Goal: Navigation & Orientation: Find specific page/section

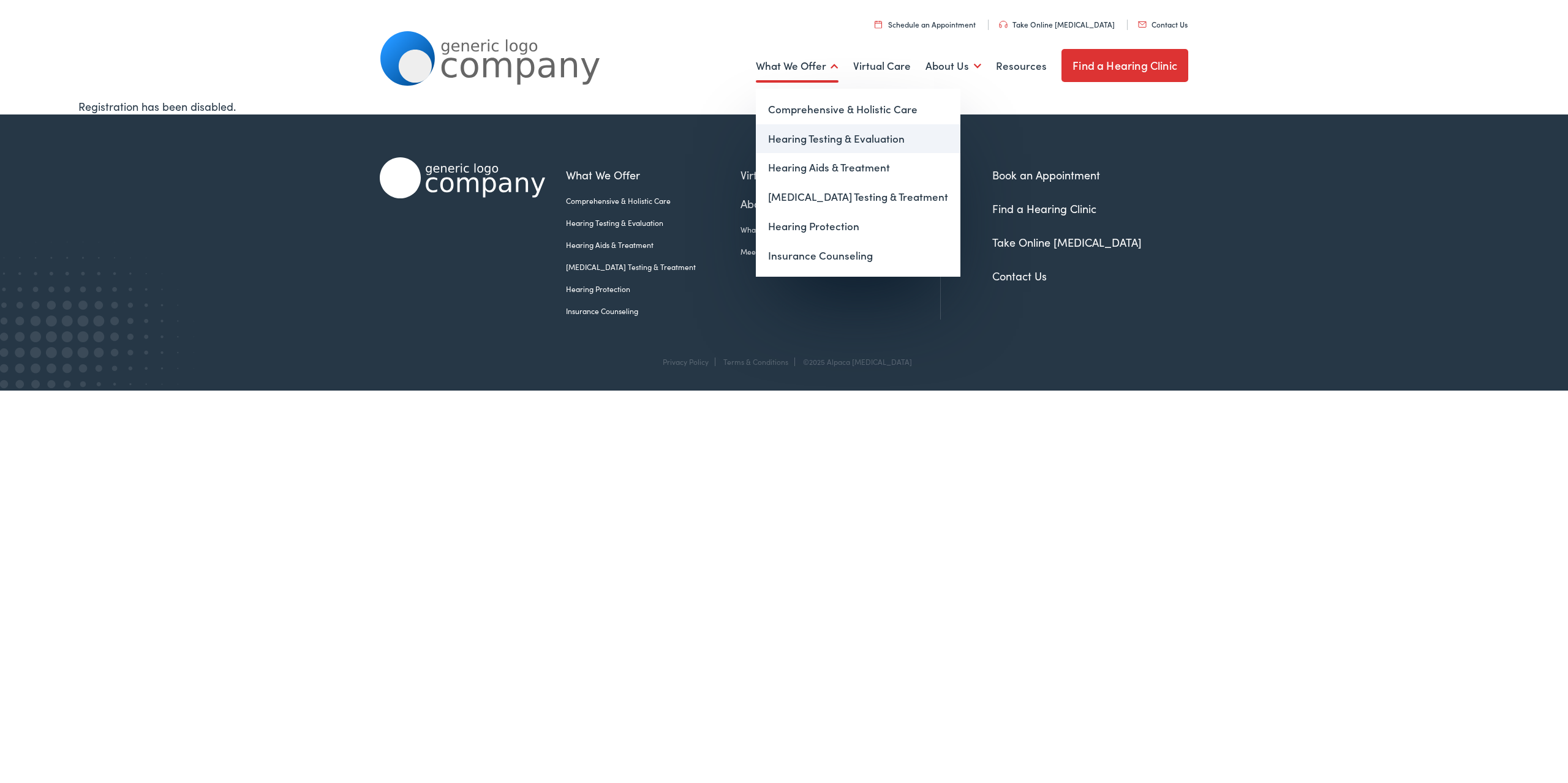
click at [835, 146] on link "Hearing Testing & Evaluation" at bounding box center [858, 139] width 204 height 29
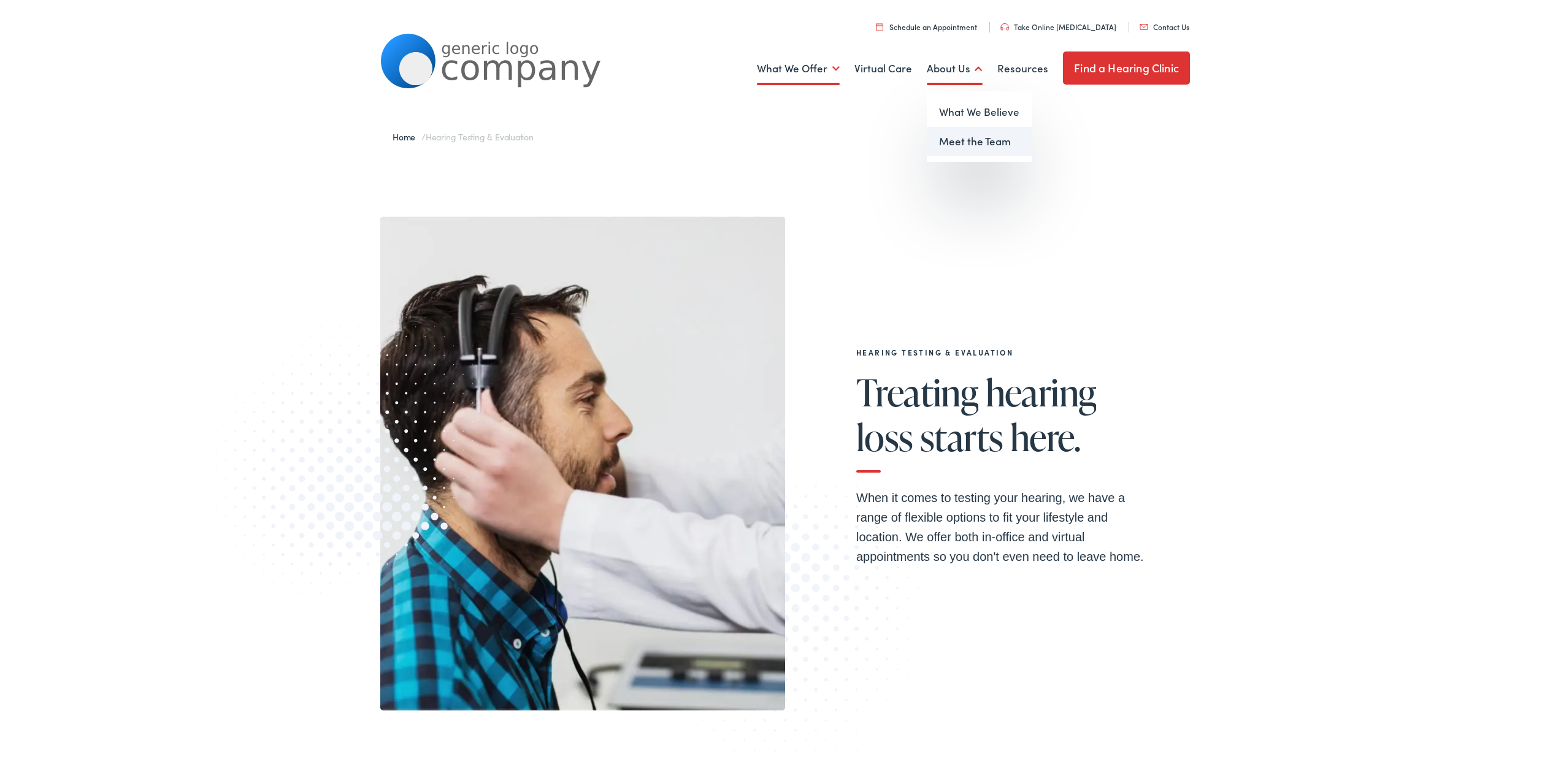
click at [974, 140] on link "Meet the Team" at bounding box center [979, 139] width 105 height 29
